Goal: Information Seeking & Learning: Learn about a topic

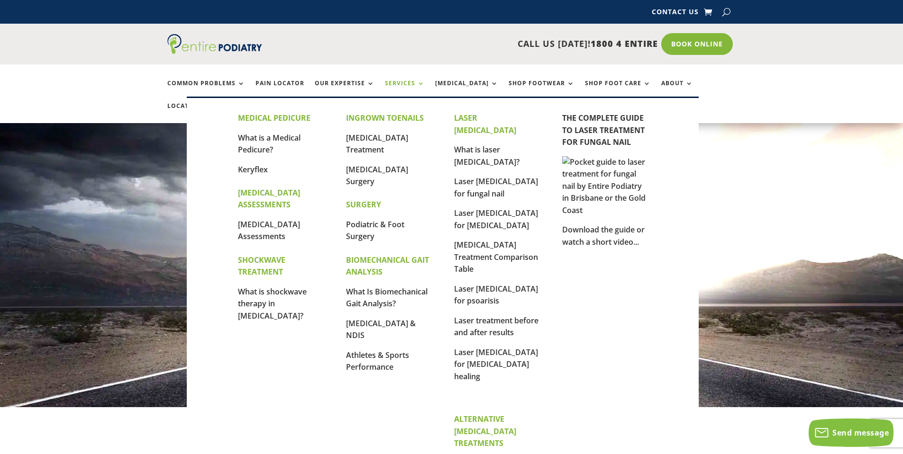
click at [409, 85] on link "Services" at bounding box center [405, 90] width 40 height 20
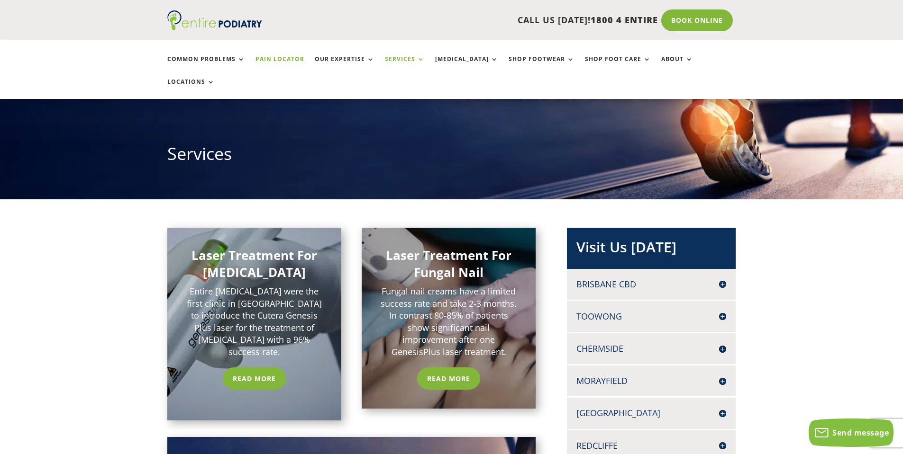
scroll to position [76, 0]
click at [274, 368] on link "Read More" at bounding box center [254, 379] width 68 height 22
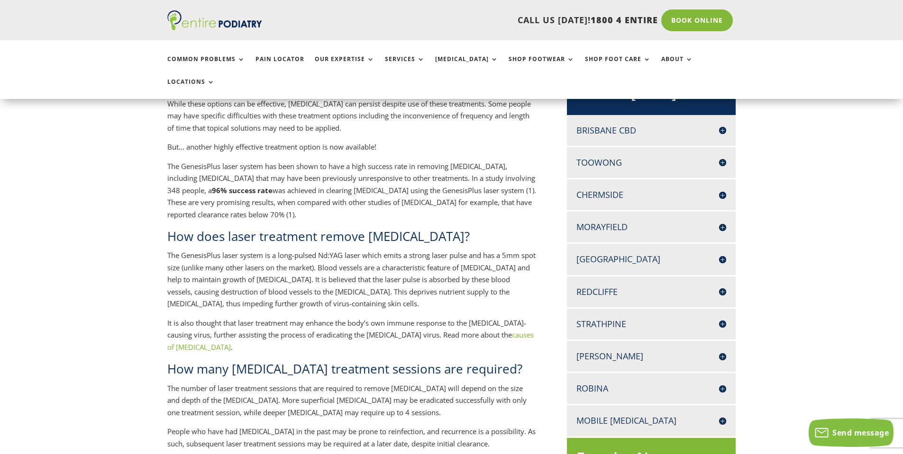
scroll to position [227, 0]
